Goal: Task Accomplishment & Management: Complete application form

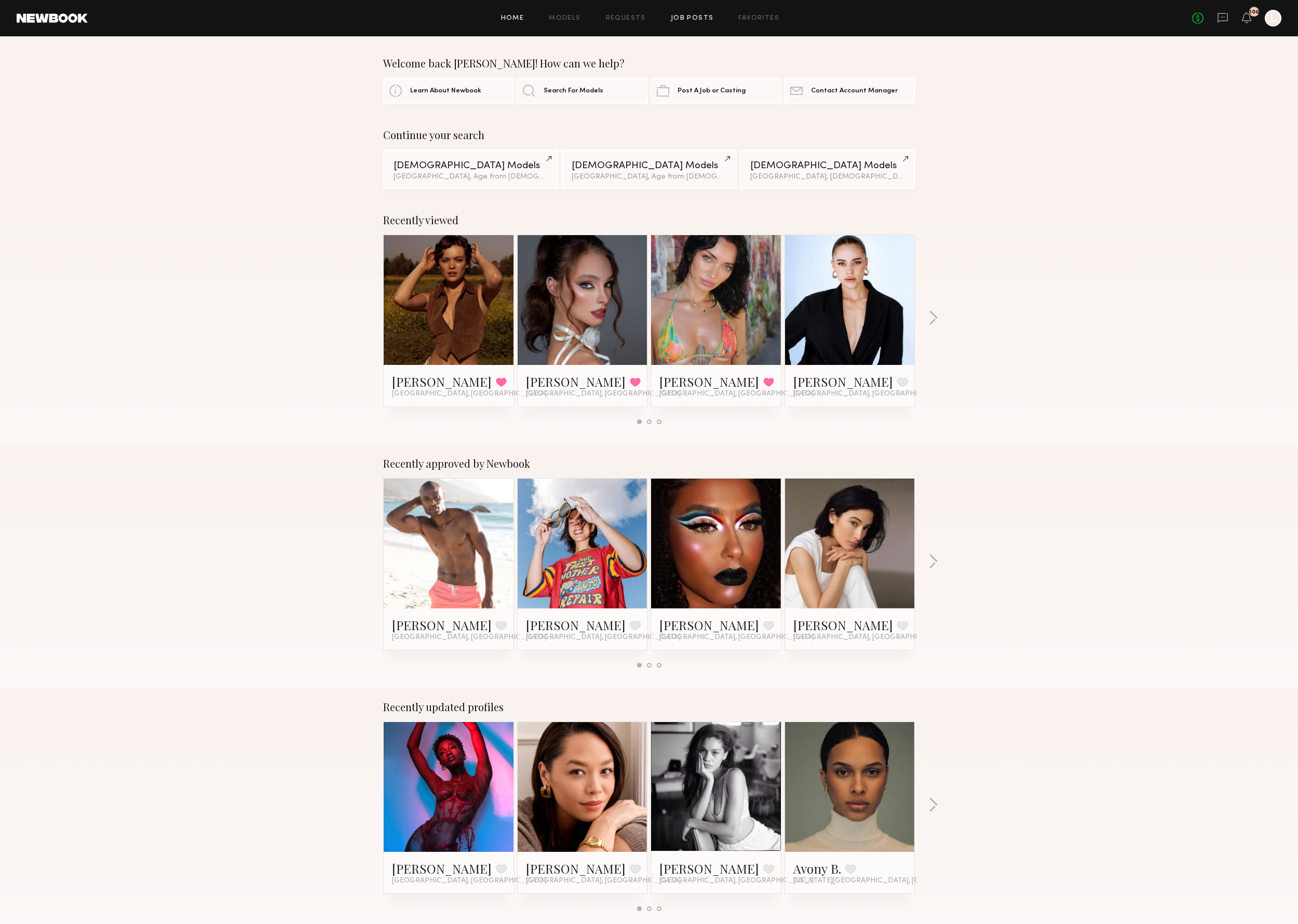
click at [672, 19] on link "Job Posts" at bounding box center [692, 18] width 43 height 7
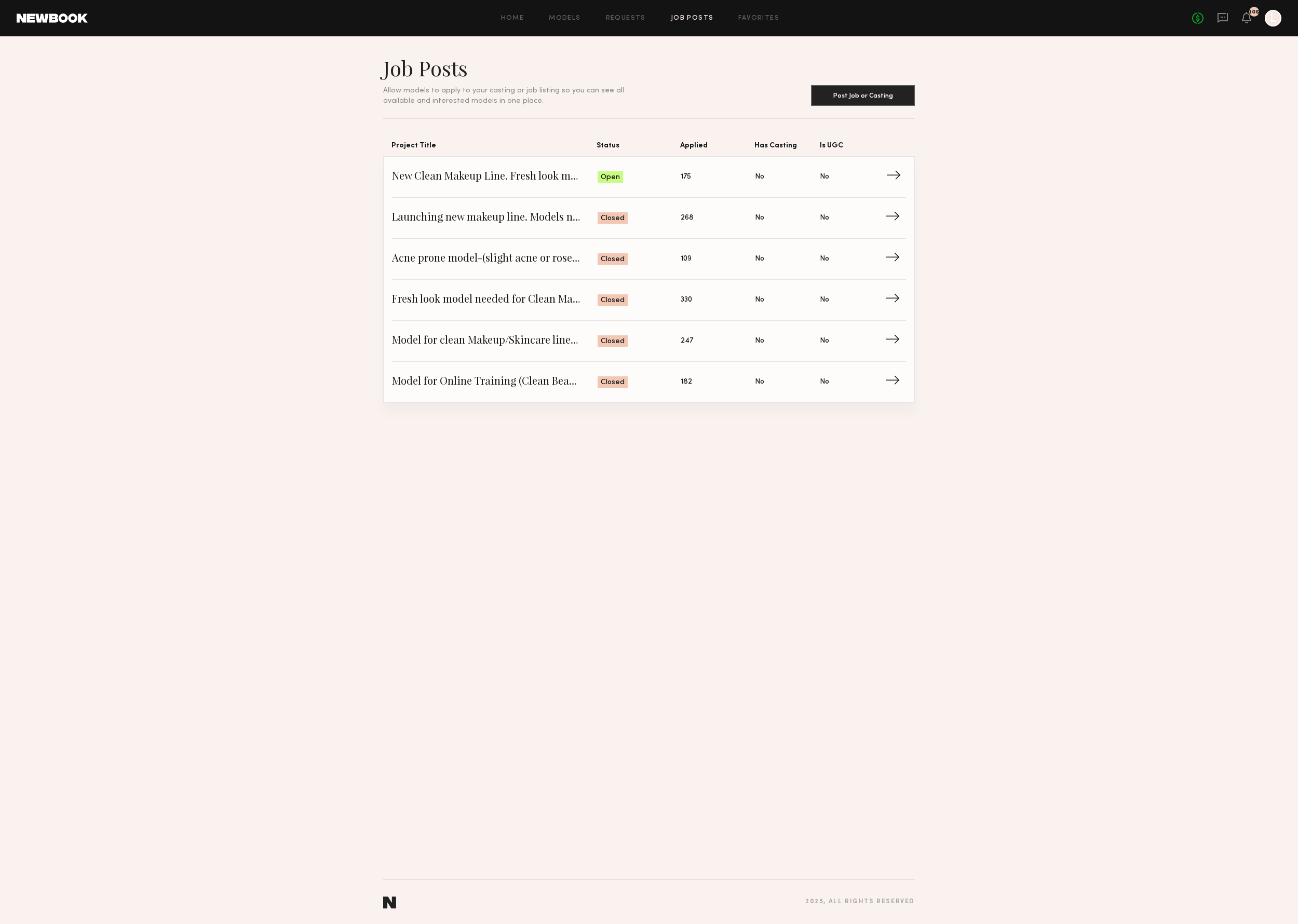
click at [662, 178] on span "Status: Open" at bounding box center [639, 177] width 83 height 15
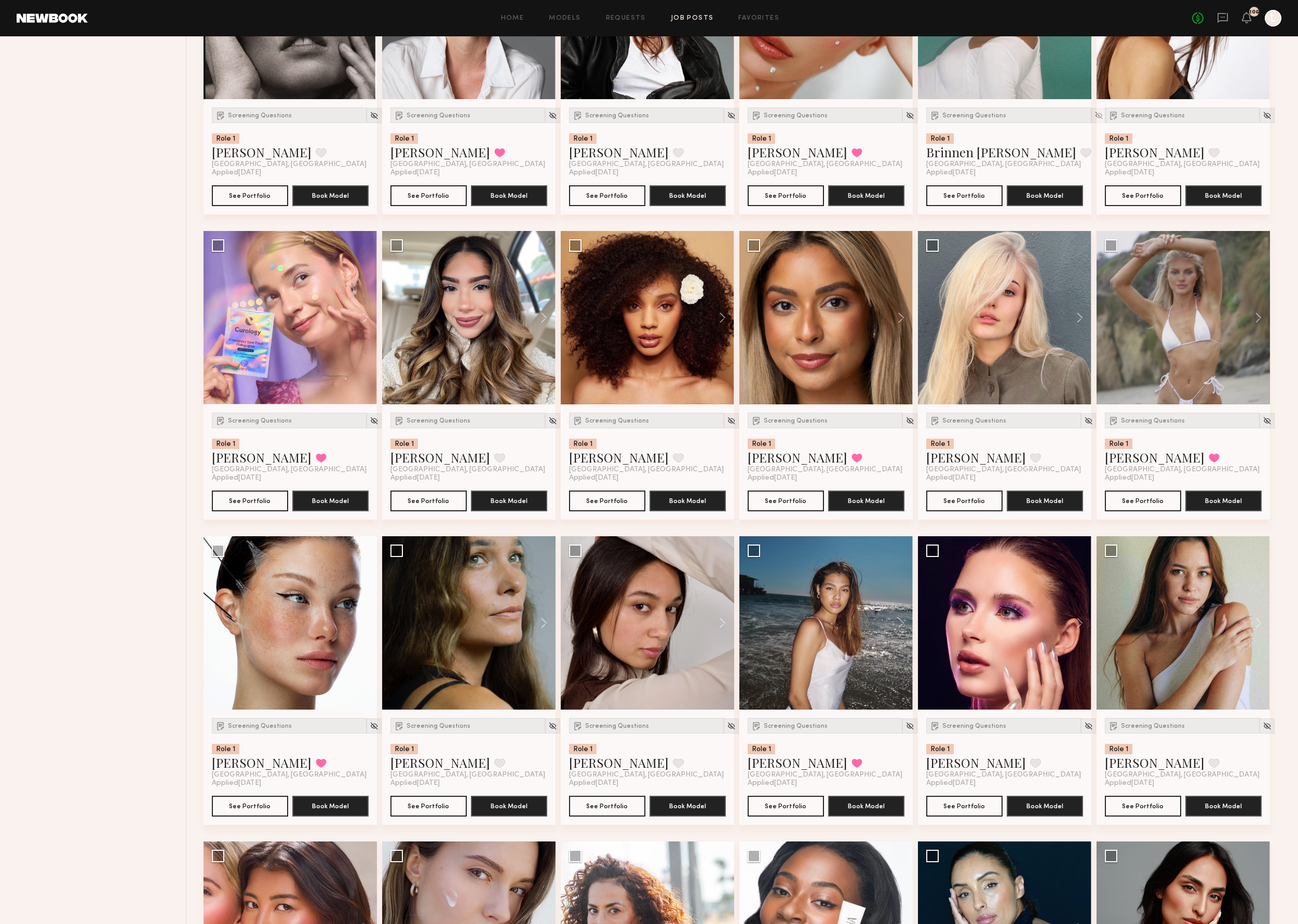
scroll to position [1842, 0]
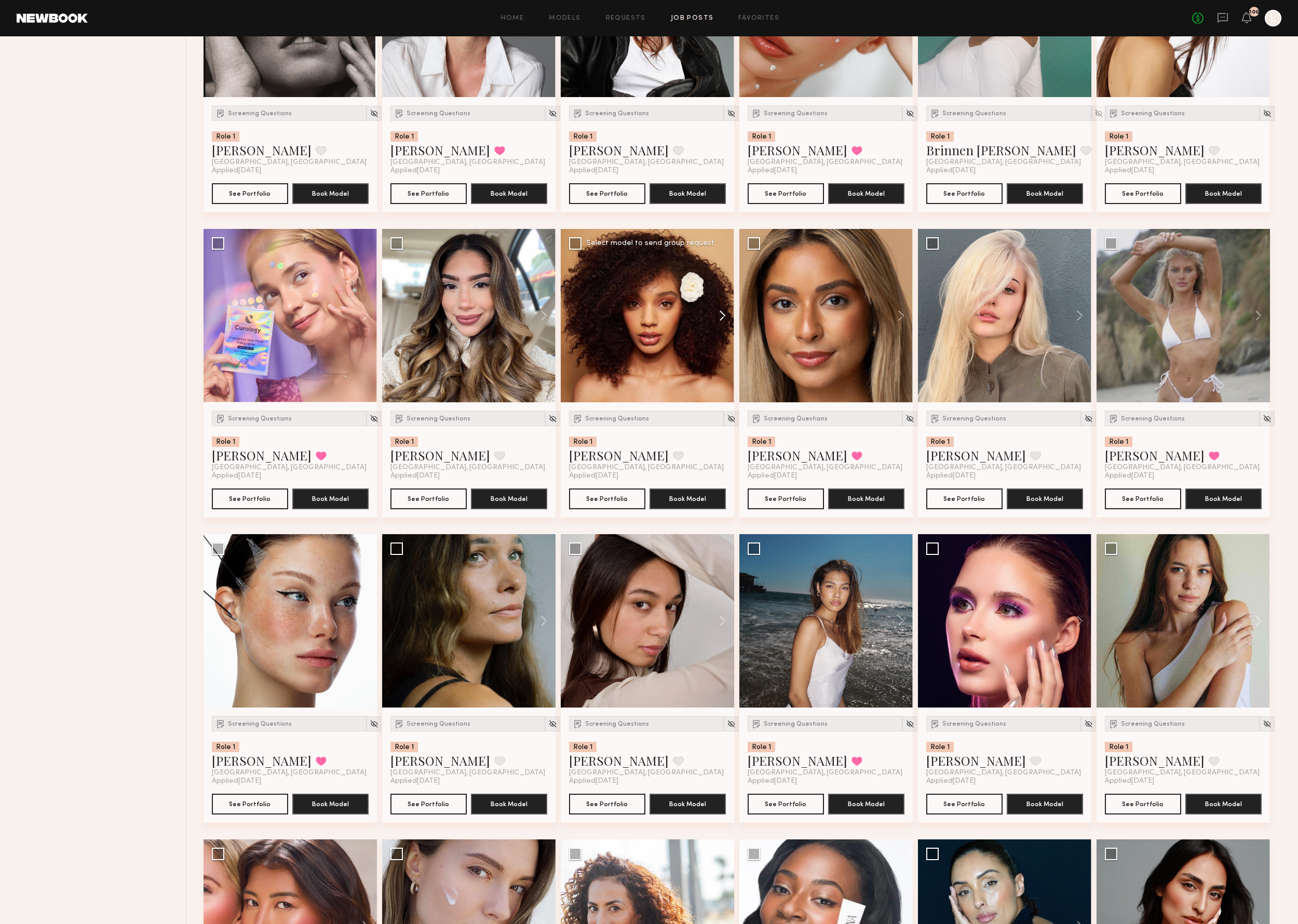
click at [719, 317] on button at bounding box center [718, 315] width 33 height 174
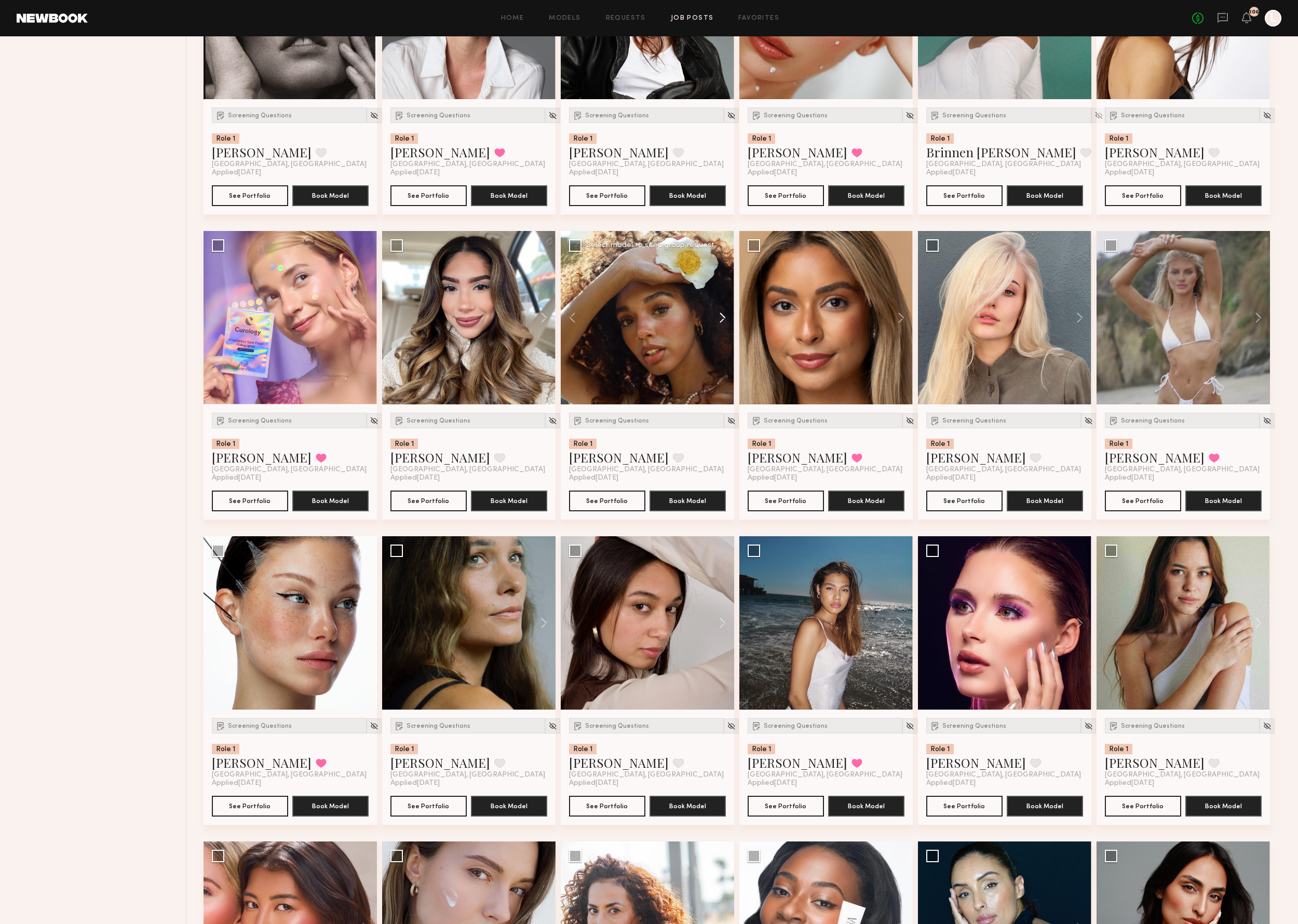
click at [719, 317] on button at bounding box center [718, 318] width 33 height 174
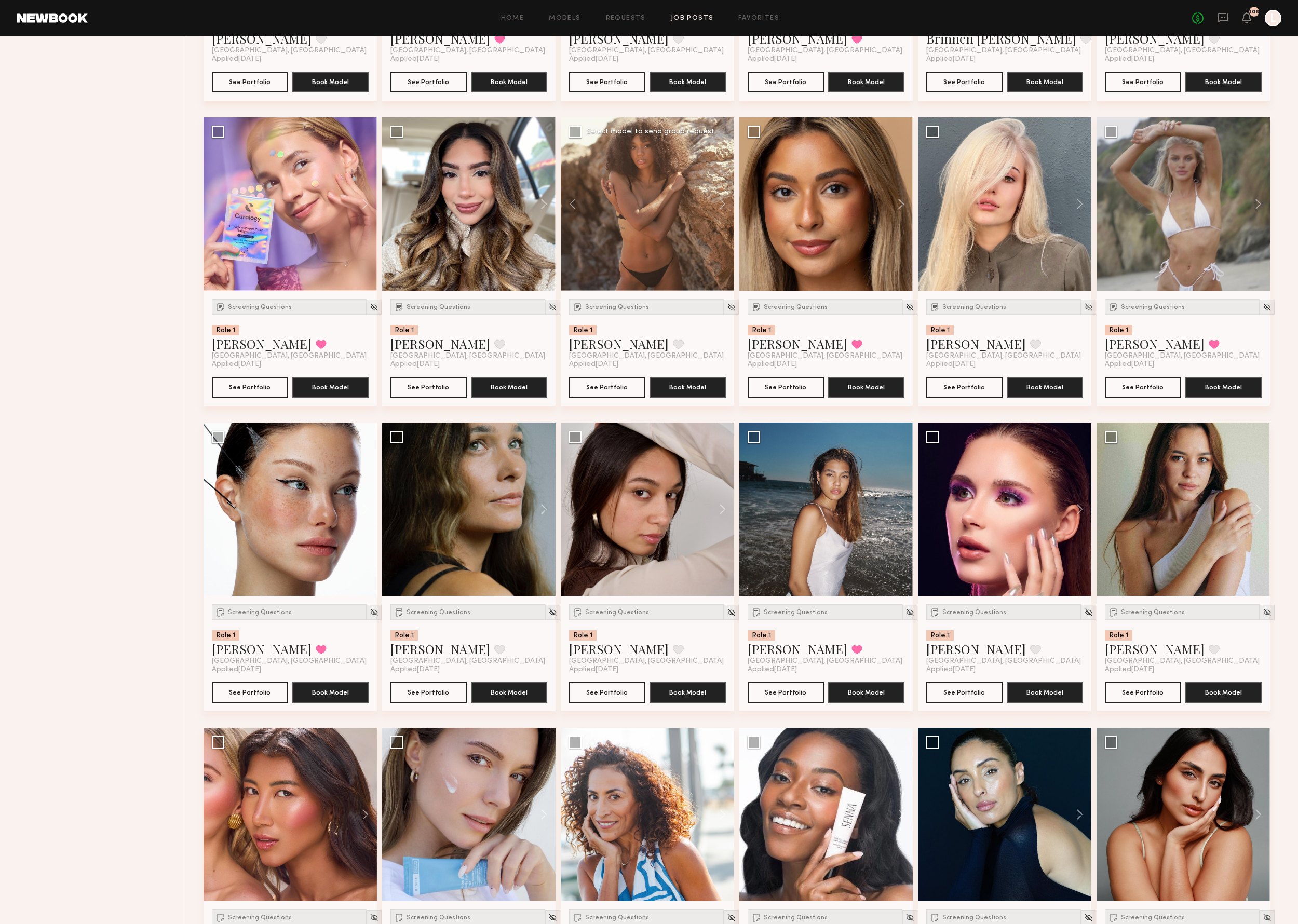
scroll to position [1960, 0]
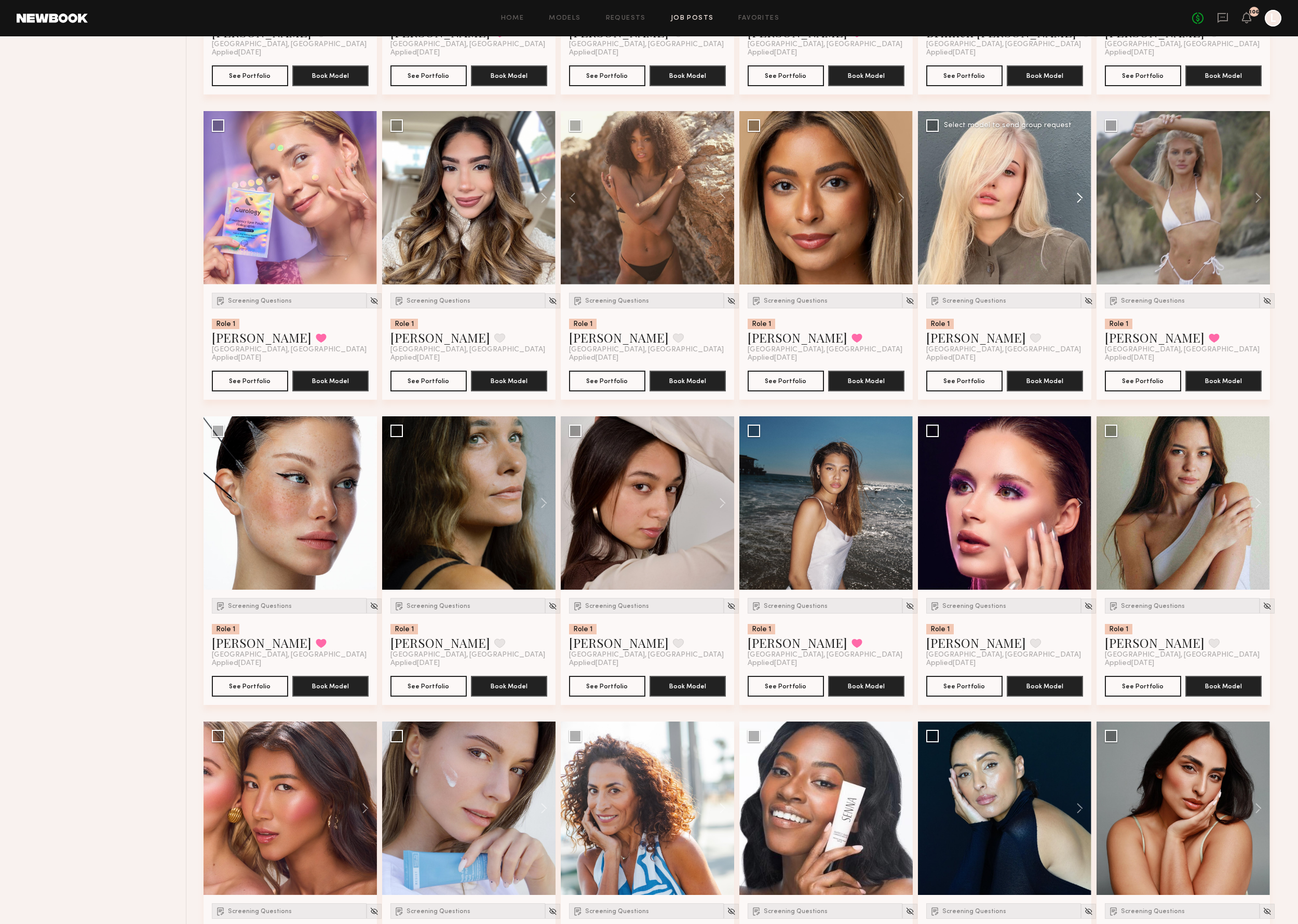
click at [1078, 199] on button at bounding box center [1074, 198] width 33 height 174
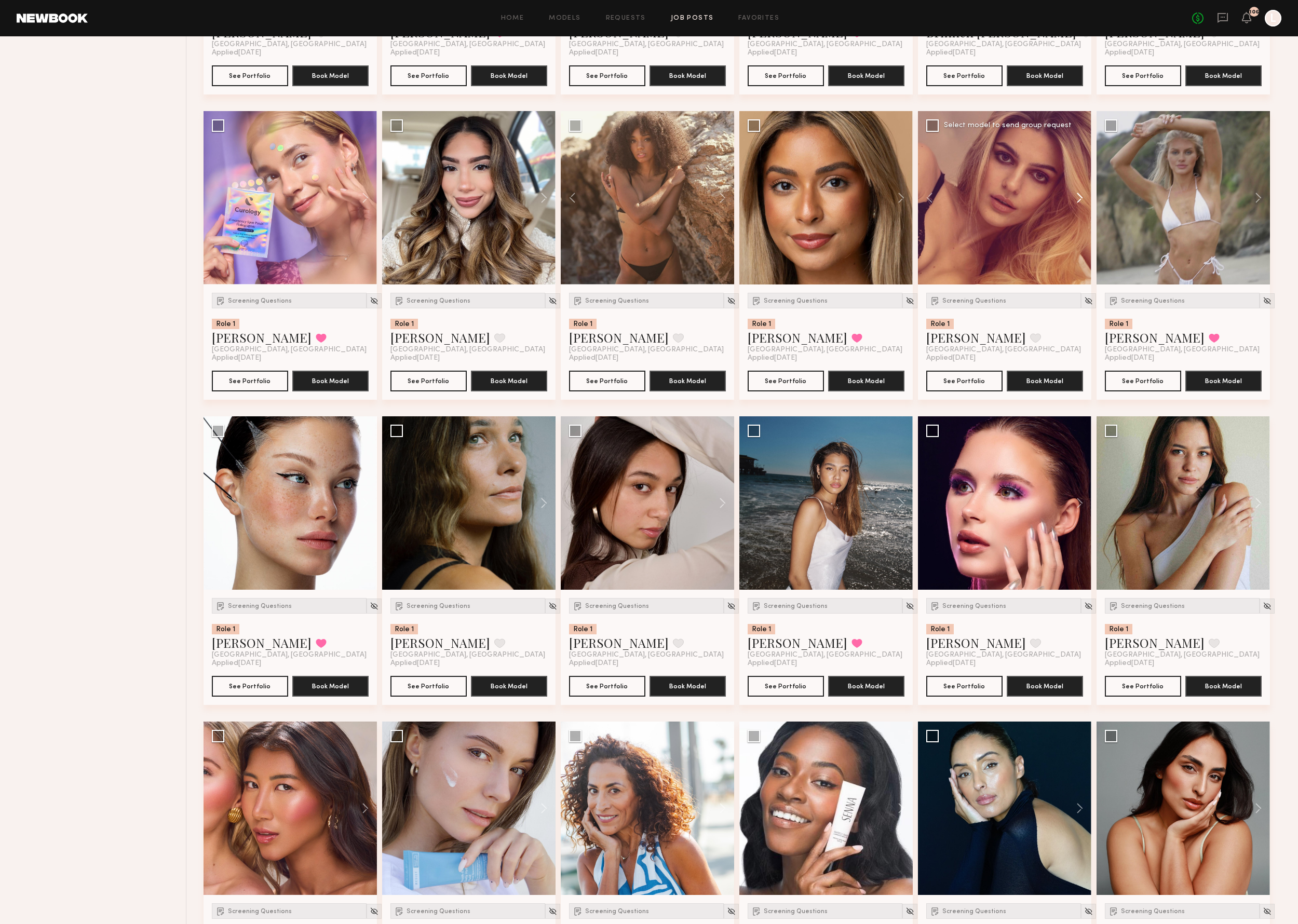
click at [1078, 199] on button at bounding box center [1074, 198] width 33 height 174
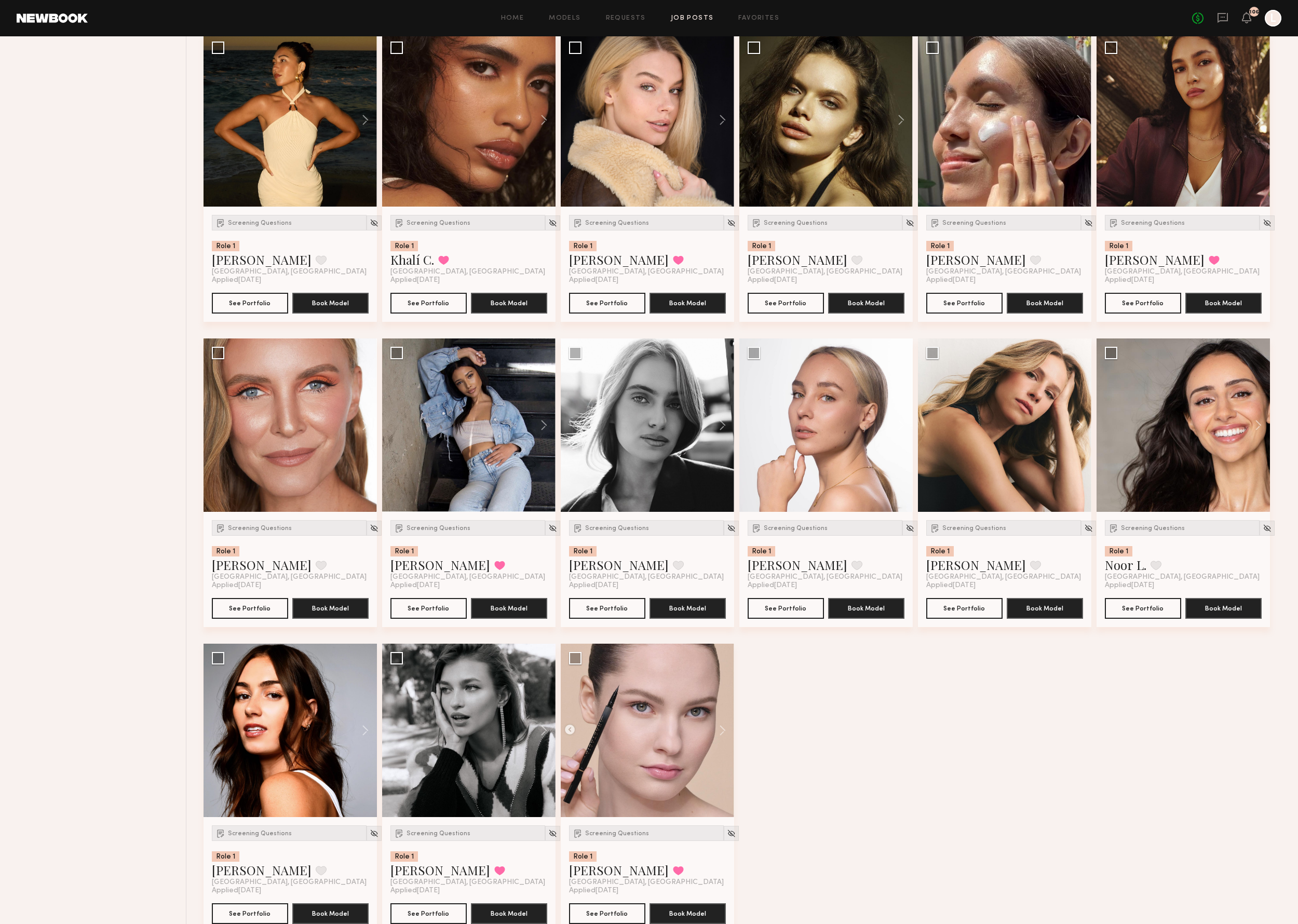
scroll to position [5705, 0]
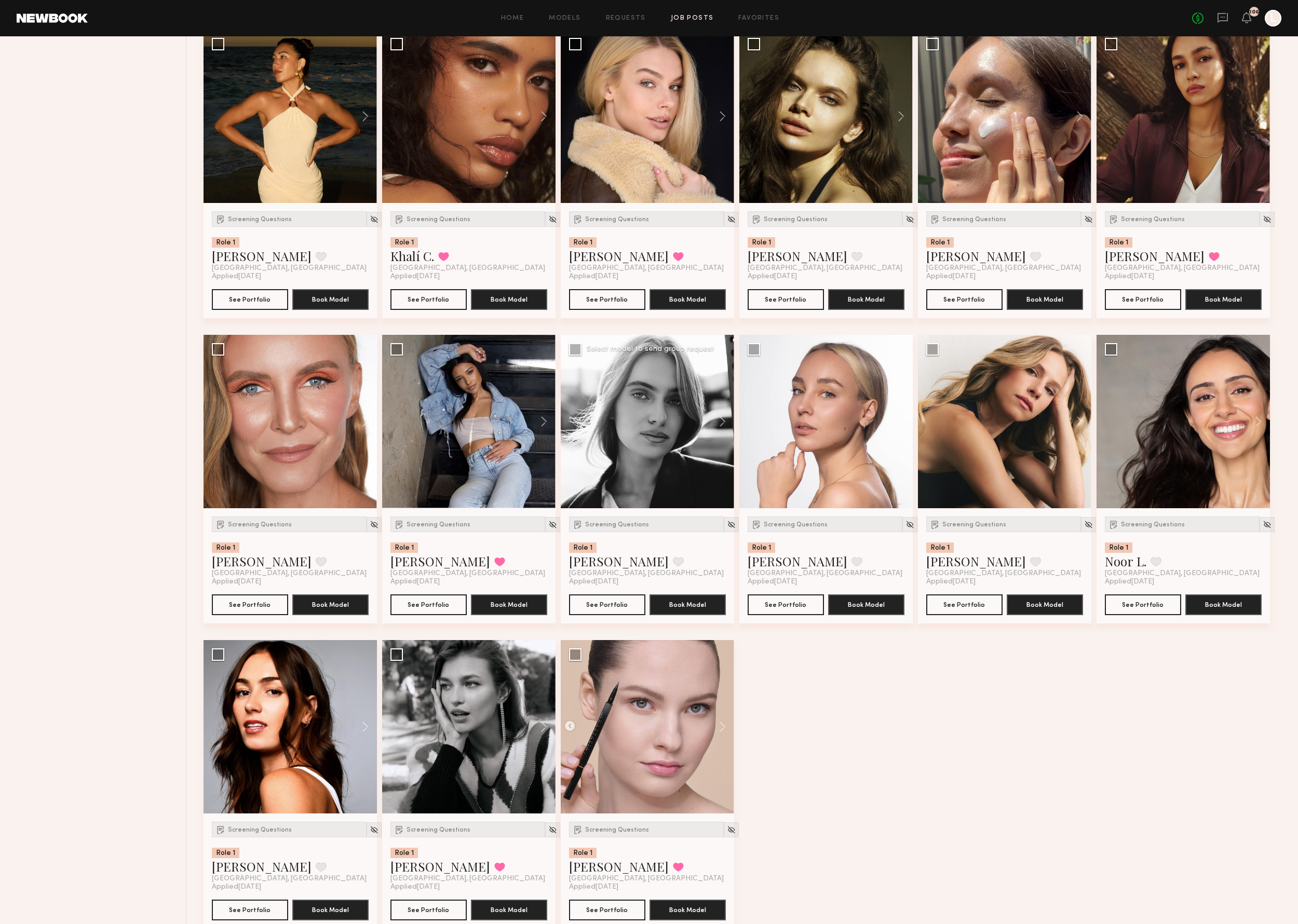
click at [628, 350] on div at bounding box center [647, 422] width 174 height 174
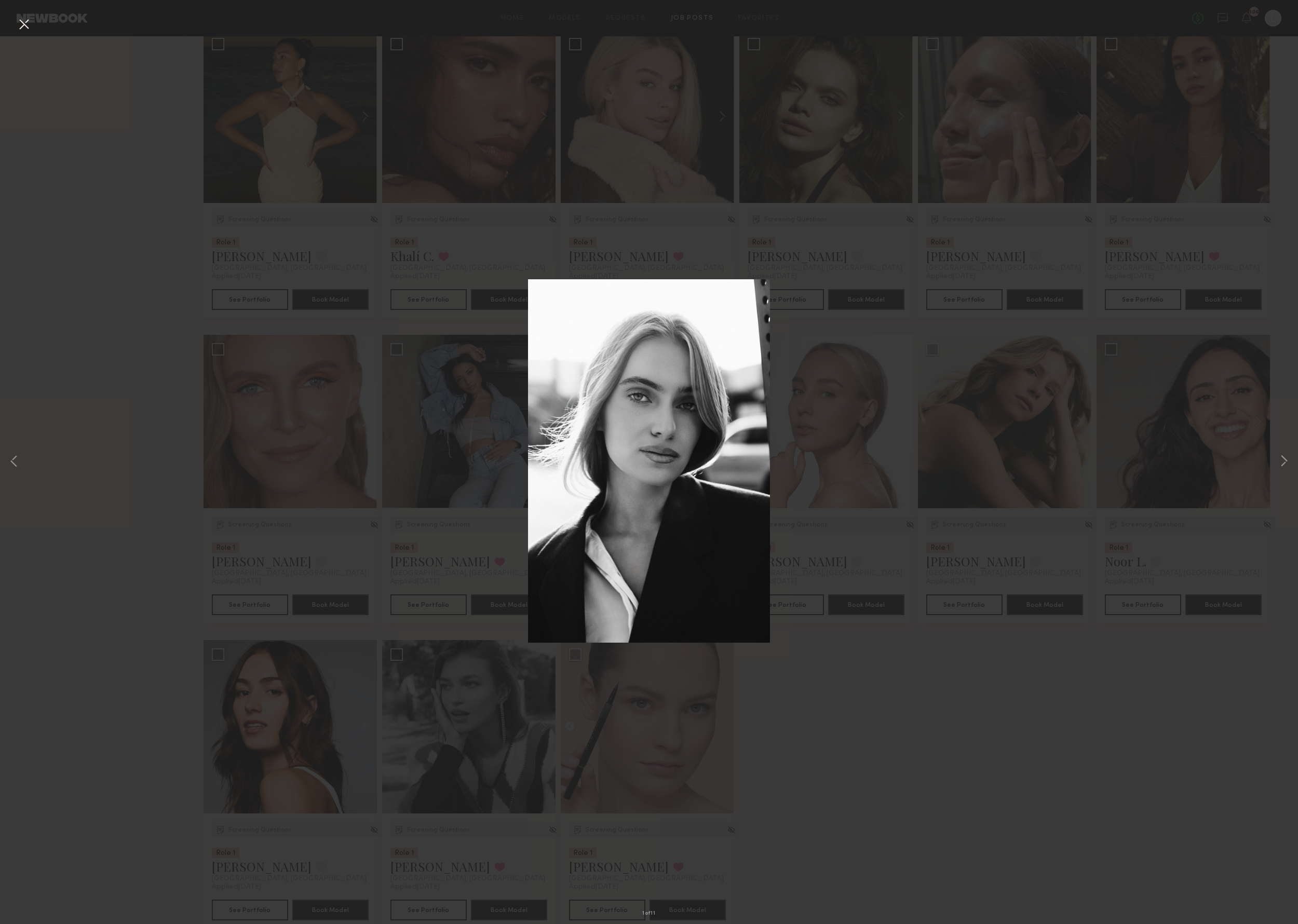
click at [628, 350] on img at bounding box center [649, 461] width 243 height 363
click at [649, 362] on img at bounding box center [649, 461] width 243 height 363
click at [650, 362] on img at bounding box center [649, 461] width 243 height 363
drag, startPoint x: 609, startPoint y: 294, endPoint x: 610, endPoint y: 300, distance: 6.1
